Goal: Transaction & Acquisition: Purchase product/service

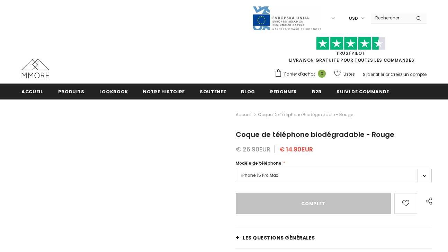
type input "Sold Out"
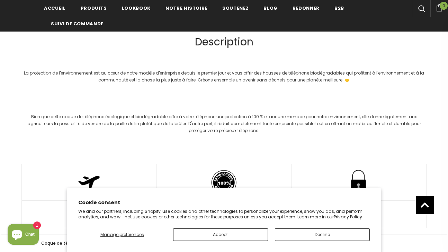
scroll to position [755, 0]
